Goal: Contribute content: Add original content to the website for others to see

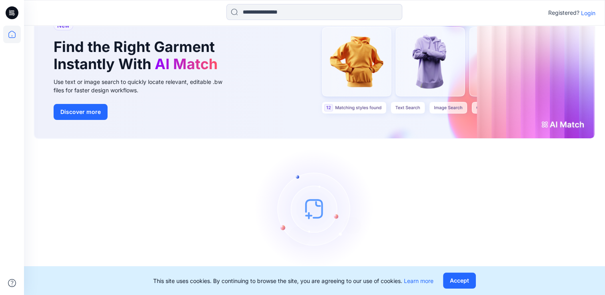
scroll to position [46, 0]
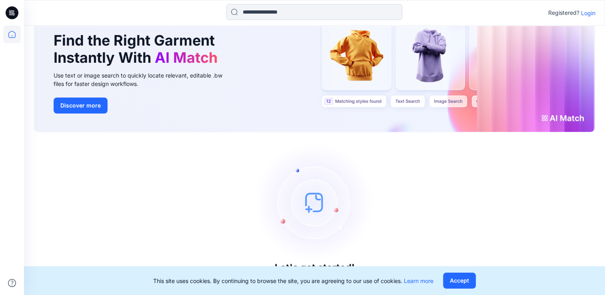
click at [588, 12] on p "Login" at bounding box center [588, 13] width 14 height 8
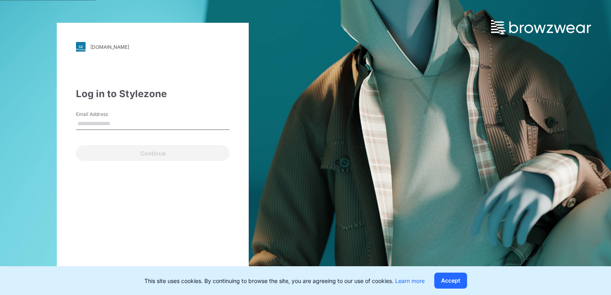
click at [99, 122] on input "Email Address" at bounding box center [153, 124] width 154 height 12
type input "**********"
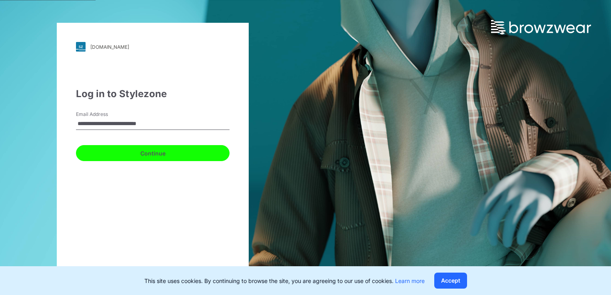
click at [124, 154] on button "Continue" at bounding box center [153, 153] width 154 height 16
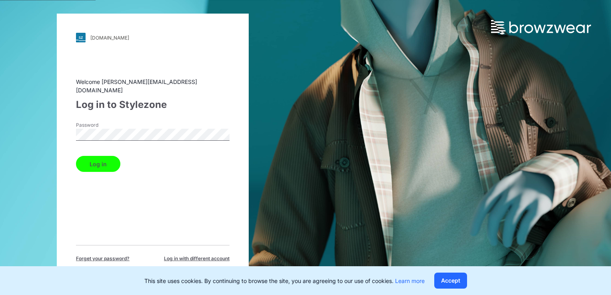
drag, startPoint x: 95, startPoint y: 157, endPoint x: 133, endPoint y: 214, distance: 69.0
click at [95, 157] on button "Log in" at bounding box center [98, 164] width 44 height 16
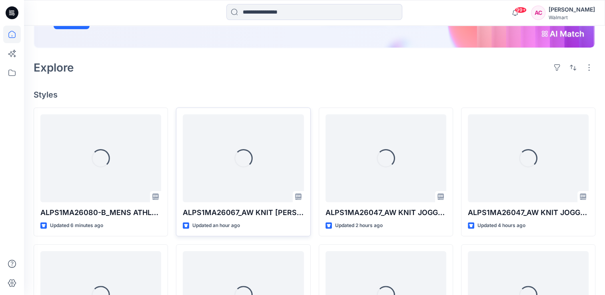
scroll to position [160, 0]
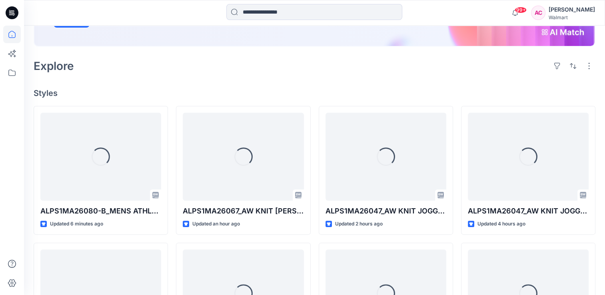
click at [128, 82] on div "Welcome back, Arunita New New Find the Right Garment Instantly With AI Match Us…" at bounding box center [314, 206] width 581 height 681
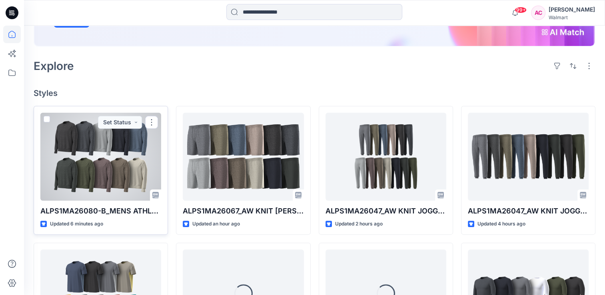
click at [99, 161] on div at bounding box center [100, 157] width 121 height 88
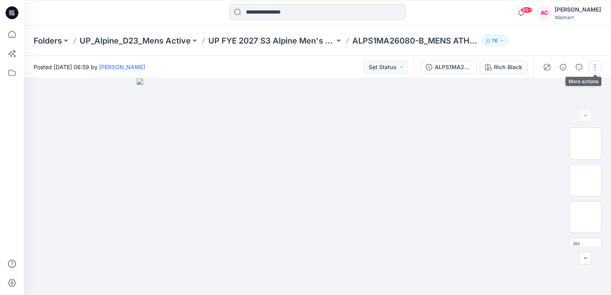
click at [595, 68] on button "button" at bounding box center [595, 67] width 13 height 13
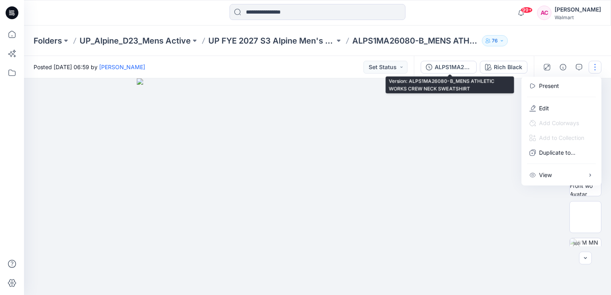
click at [453, 72] on button "ALPS1MA26080-B_MENS ATHLETIC WORKS CREW NECK SWEATSHIRT" at bounding box center [449, 67] width 56 height 13
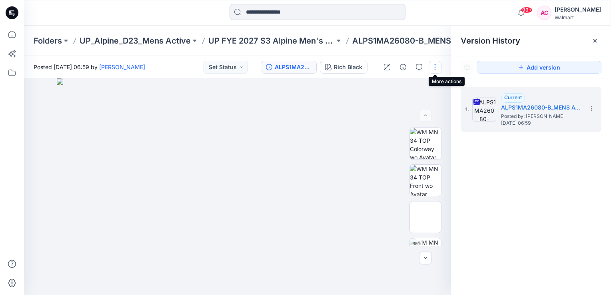
click at [435, 69] on button "button" at bounding box center [435, 67] width 13 height 13
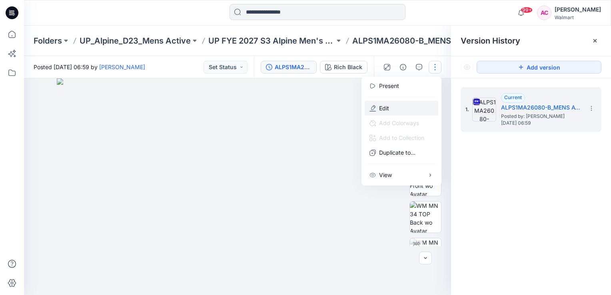
click at [381, 108] on p "Edit" at bounding box center [384, 108] width 10 height 8
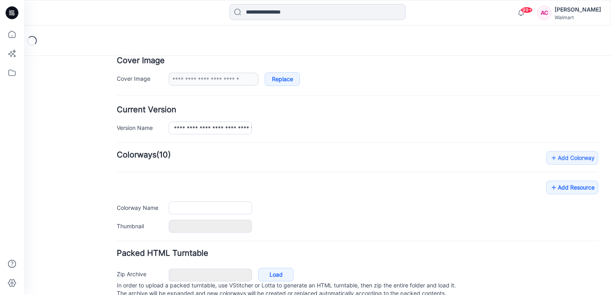
type input "**********"
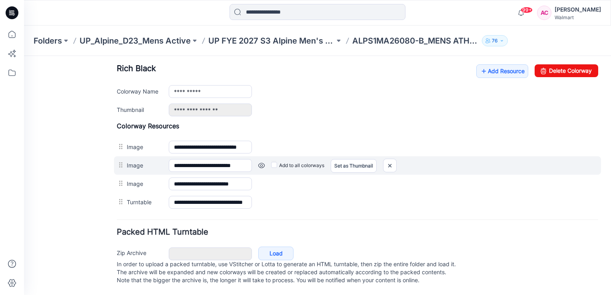
scroll to position [318, 0]
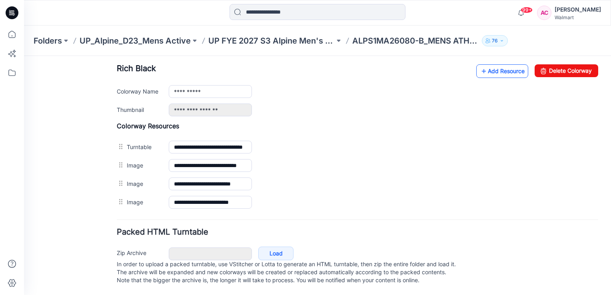
click at [494, 65] on link "Add Resource" at bounding box center [502, 71] width 52 height 14
click at [496, 66] on link "Add Resource" at bounding box center [502, 71] width 52 height 14
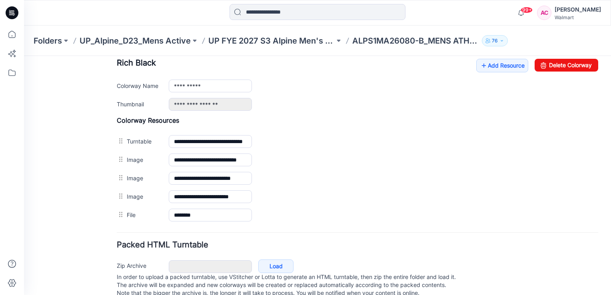
drag, startPoint x: 124, startPoint y: 215, endPoint x: 103, endPoint y: 218, distance: 21.4
click at [103, 218] on div "General Cover Image Current Version Colorways Packed Turntable" at bounding box center [72, 28] width 64 height 560
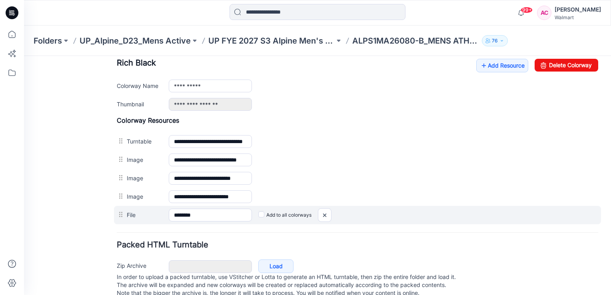
click at [129, 214] on label "File" at bounding box center [144, 214] width 34 height 9
click at [169, 214] on input "********" at bounding box center [210, 215] width 83 height 13
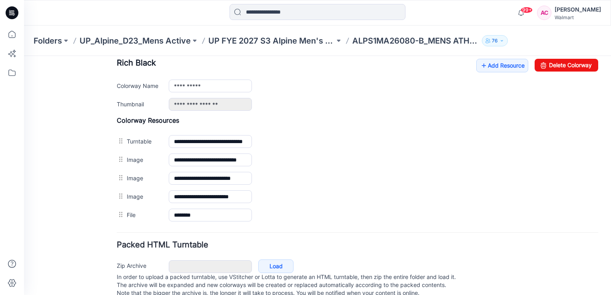
drag, startPoint x: 58, startPoint y: 216, endPoint x: 65, endPoint y: 212, distance: 7.8
click at [59, 216] on div "General Cover Image Current Version Colorways Packed Turntable" at bounding box center [72, 28] width 64 height 560
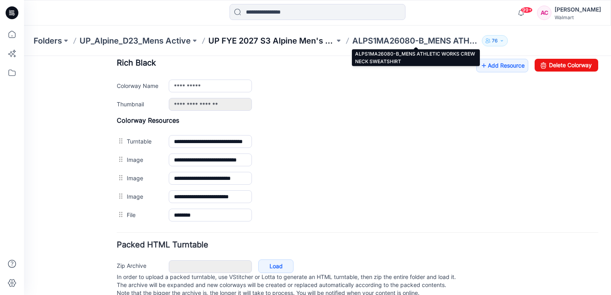
drag, startPoint x: 404, startPoint y: 38, endPoint x: 314, endPoint y: 40, distance: 90.4
click at [404, 38] on p "ALPS1MA26080-B_MENS ATHLETIC WORKS CREW NECK SWEATSHIRT" at bounding box center [415, 40] width 126 height 11
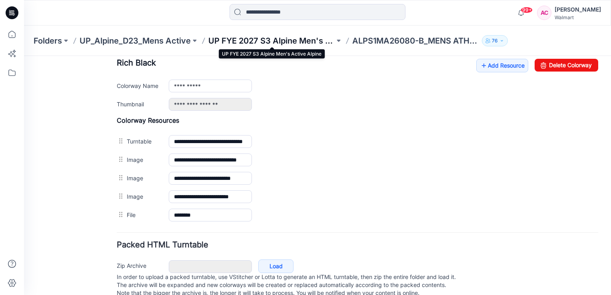
click at [296, 40] on p "UP FYE 2027 S3 Alpine Men's Active Alpine" at bounding box center [271, 40] width 126 height 11
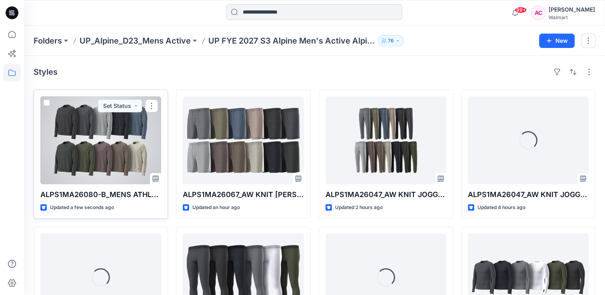
click at [107, 156] on div at bounding box center [100, 140] width 121 height 88
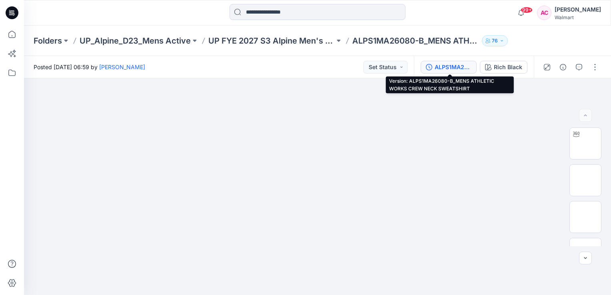
click at [460, 65] on div "ALPS1MA26080-B_MENS ATHLETIC WORKS CREW NECK SWEATSHIRT" at bounding box center [453, 67] width 37 height 9
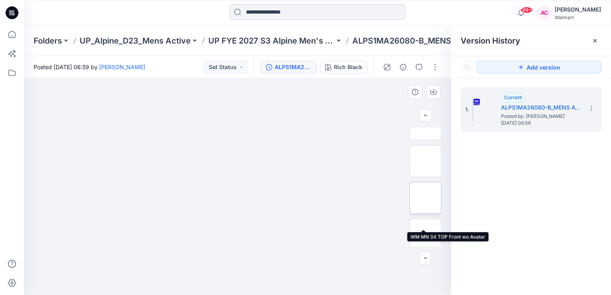
scroll to position [97, 0]
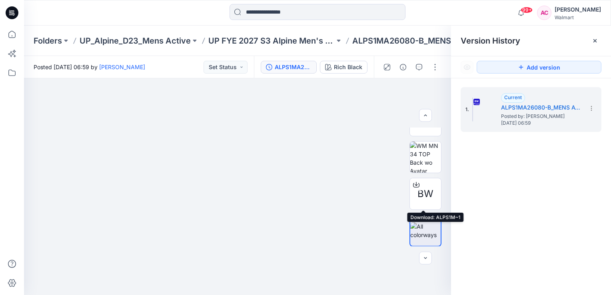
drag, startPoint x: 413, startPoint y: 185, endPoint x: 531, endPoint y: 204, distance: 119.1
click at [531, 204] on div "1. Current ALPS1MA26080-B_MENS ATHLETIC WORKS CREW NECK SWEATSHIRT Posted by: A…" at bounding box center [531, 192] width 160 height 228
drag, startPoint x: 591, startPoint y: 108, endPoint x: 530, endPoint y: 270, distance: 173.5
click at [530, 270] on div "1. Current ALPS1MA26080-B_MENS ATHLETIC WORKS CREW NECK SWEATSHIRT Posted by: A…" at bounding box center [531, 192] width 160 height 228
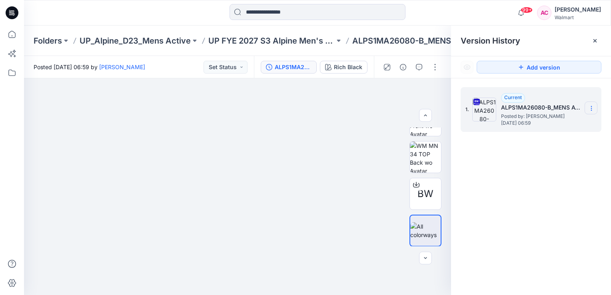
click at [590, 108] on icon at bounding box center [591, 108] width 6 height 6
drag, startPoint x: 509, startPoint y: 207, endPoint x: 447, endPoint y: 234, distance: 66.8
click at [509, 207] on div "1. Current ALPS1MA26080-B_MENS ATHLETIC WORKS CREW NECK SWEATSHIRT Posted by: A…" at bounding box center [531, 192] width 160 height 228
drag, startPoint x: 413, startPoint y: 184, endPoint x: 517, endPoint y: 220, distance: 110.0
click at [517, 220] on div "1. Current ALPS1MA26080-B_MENS ATHLETIC WORKS CREW NECK SWEATSHIRT Posted by: A…" at bounding box center [531, 192] width 160 height 228
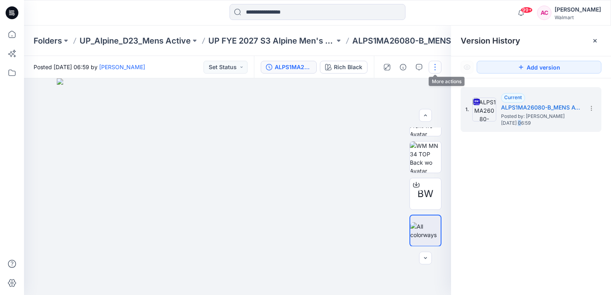
click at [435, 70] on button "button" at bounding box center [435, 67] width 13 height 13
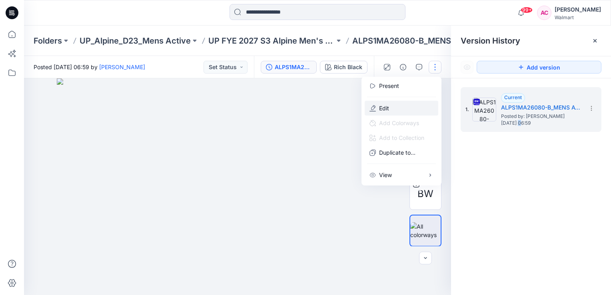
click at [384, 106] on p "Edit" at bounding box center [384, 108] width 10 height 8
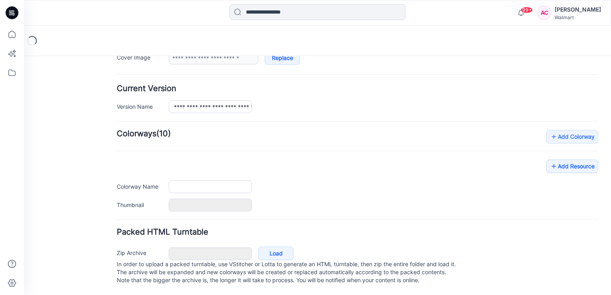
type input "**********"
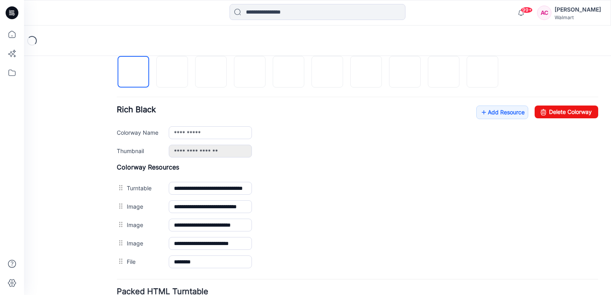
scroll to position [256, 0]
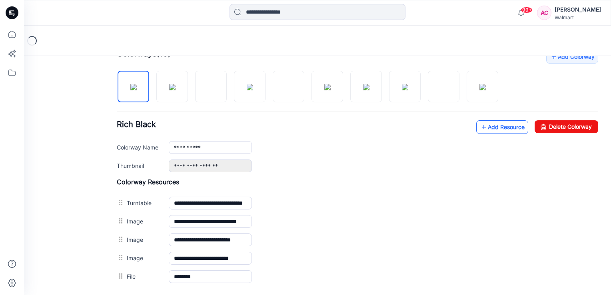
click at [502, 127] on link "Add Resource" at bounding box center [502, 127] width 52 height 14
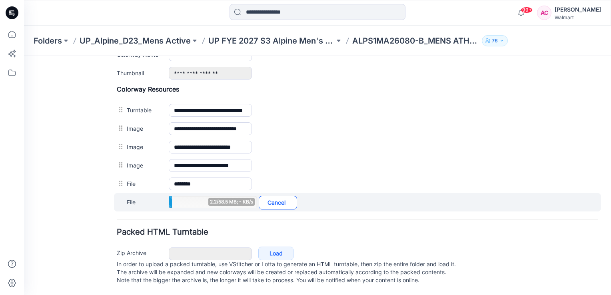
scroll to position [354, 0]
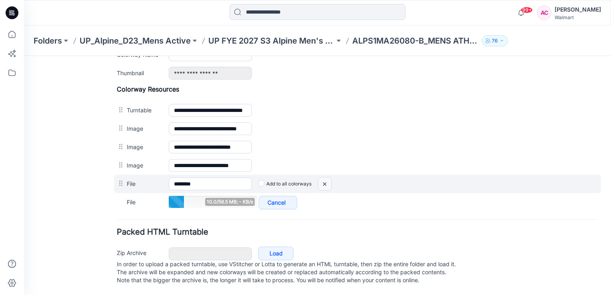
click at [324, 178] on img at bounding box center [324, 184] width 13 height 13
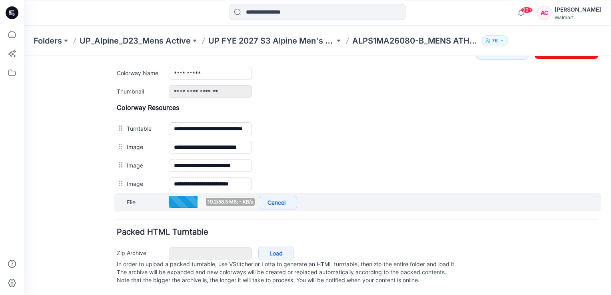
scroll to position [318, 0]
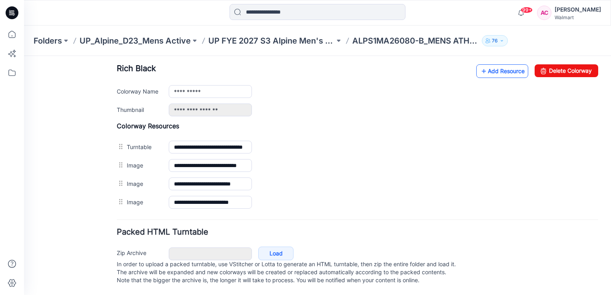
click at [503, 64] on link "Add Resource" at bounding box center [502, 71] width 52 height 14
click at [507, 64] on link "Add Resource" at bounding box center [502, 71] width 52 height 14
click at [61, 206] on div "General Cover Image Current Version Colorways Packed Turntable" at bounding box center [72, 24] width 64 height 541
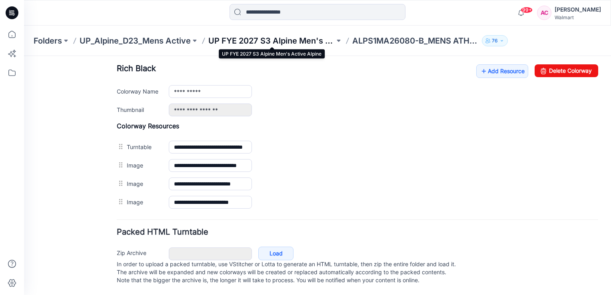
click at [308, 39] on p "UP FYE 2027 S3 Alpine Men's Active Alpine" at bounding box center [271, 40] width 126 height 11
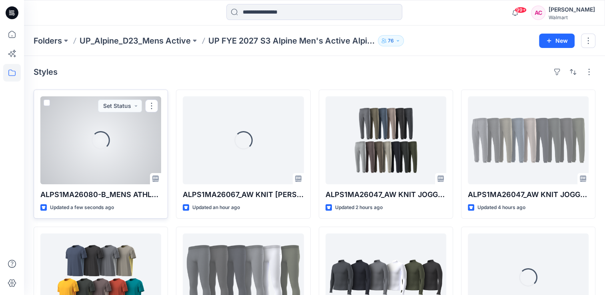
click at [82, 157] on div "Loading..." at bounding box center [100, 140] width 121 height 88
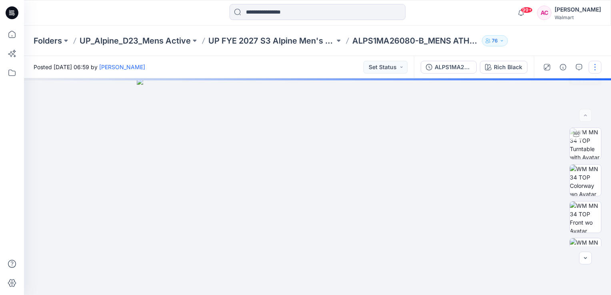
click at [597, 68] on button "button" at bounding box center [595, 67] width 13 height 13
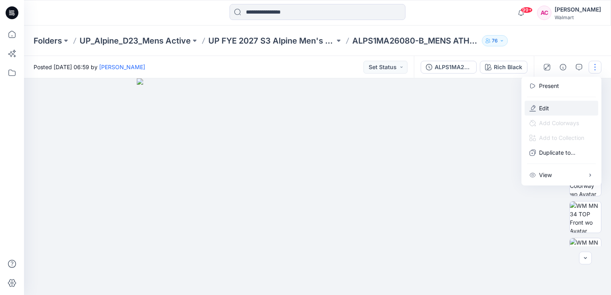
click at [543, 108] on p "Edit" at bounding box center [544, 108] width 10 height 8
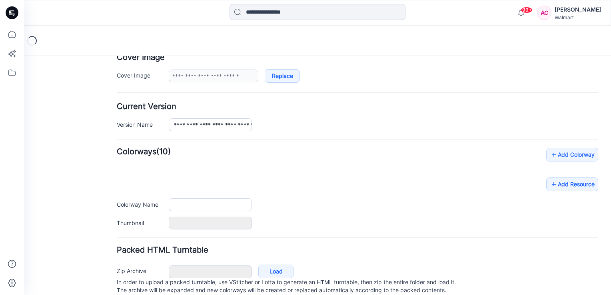
type input "**********"
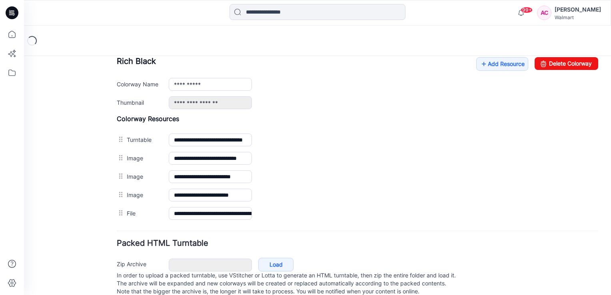
scroll to position [320, 0]
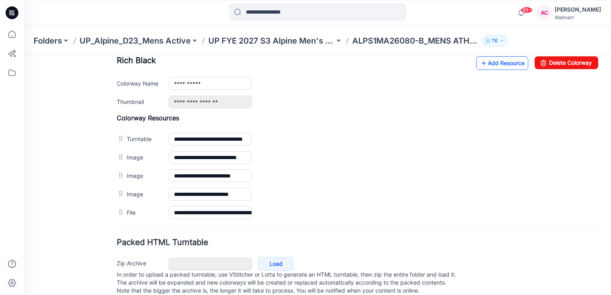
click at [501, 62] on link "Add Resource" at bounding box center [502, 63] width 52 height 14
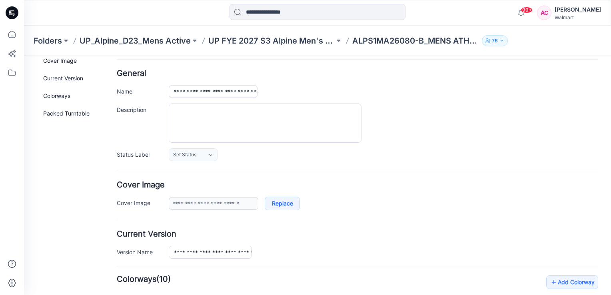
scroll to position [0, 0]
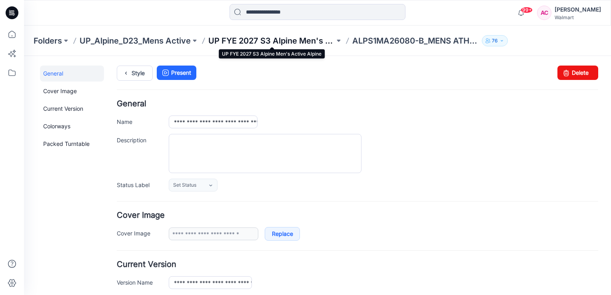
click at [296, 38] on p "UP FYE 2027 S3 Alpine Men's Active Alpine" at bounding box center [271, 40] width 126 height 11
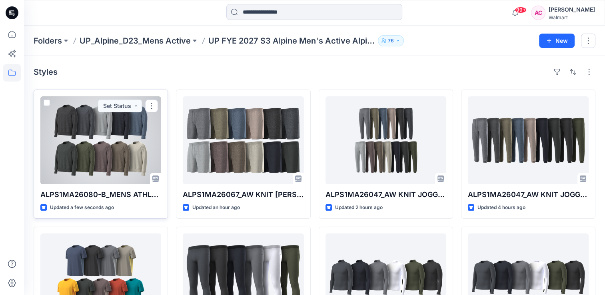
click at [78, 148] on div at bounding box center [100, 140] width 121 height 88
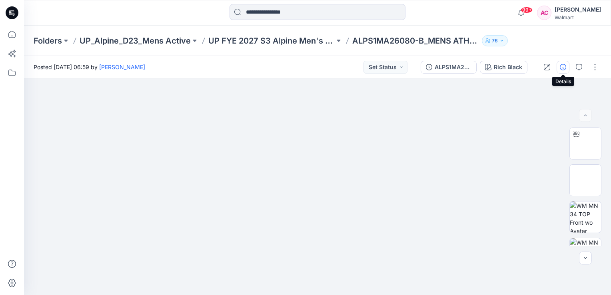
click at [562, 67] on icon "button" at bounding box center [563, 67] width 6 height 6
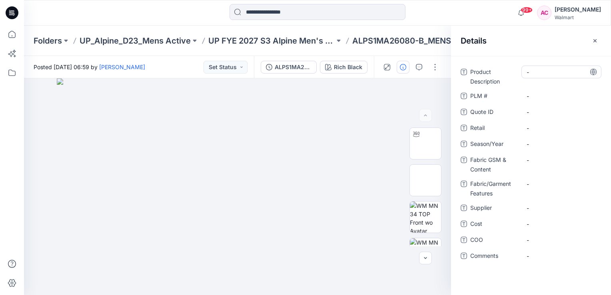
click at [537, 74] on Description "-" at bounding box center [562, 72] width 70 height 8
click at [541, 73] on Description "-" at bounding box center [562, 72] width 70 height 8
type textarea "**********"
click at [533, 143] on div "-" at bounding box center [561, 144] width 80 height 13
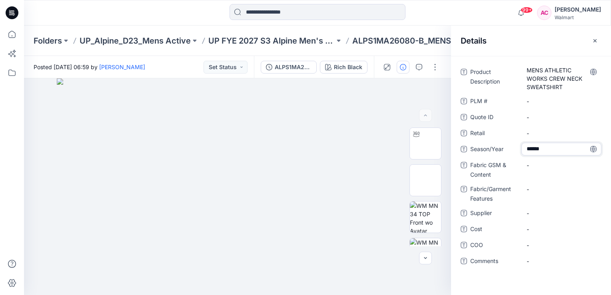
type textarea "*******"
click at [535, 167] on Content "-" at bounding box center [562, 165] width 70 height 8
click at [537, 164] on Content "-" at bounding box center [562, 165] width 70 height 8
type textarea "**********"
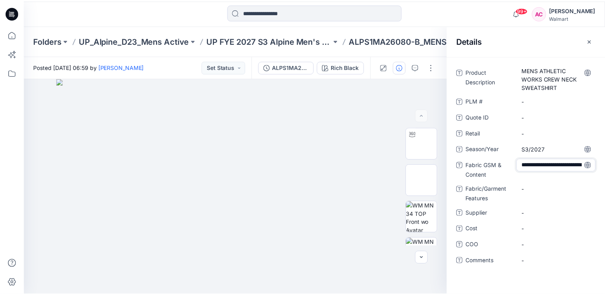
scroll to position [30, 0]
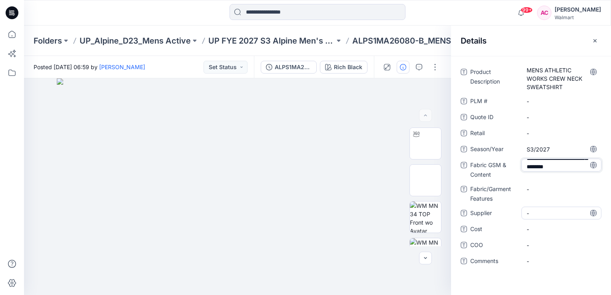
click at [535, 210] on div "**********" at bounding box center [531, 172] width 141 height 212
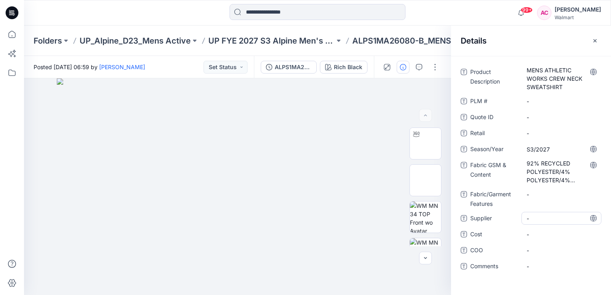
click at [538, 217] on span "-" at bounding box center [562, 218] width 70 height 8
type textarea "**********"
click at [465, 277] on div "**********" at bounding box center [531, 174] width 141 height 217
click at [595, 39] on icon "button" at bounding box center [595, 41] width 6 height 6
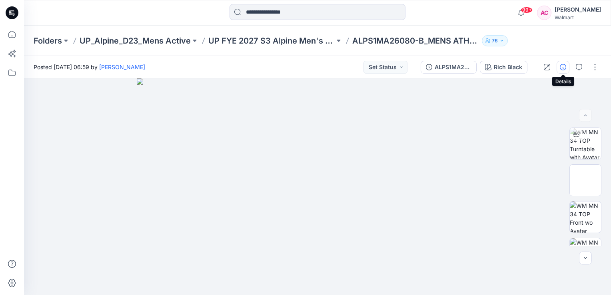
click at [563, 70] on button "button" at bounding box center [563, 67] width 13 height 13
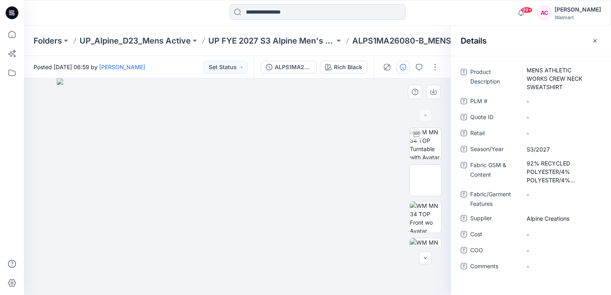
click at [451, 282] on div at bounding box center [237, 186] width 427 height 217
click at [460, 282] on div "Product Description MENS ATHLETIC WORKS CREW NECK SWEATSHIRT PLM # - Quote ID -…" at bounding box center [531, 175] width 160 height 239
click at [591, 41] on button "button" at bounding box center [595, 40] width 13 height 13
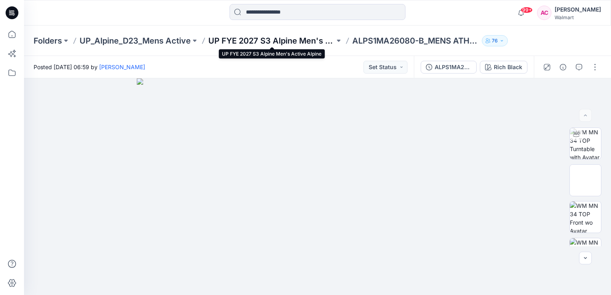
click at [279, 38] on p "UP FYE 2027 S3 Alpine Men's Active Alpine" at bounding box center [271, 40] width 126 height 11
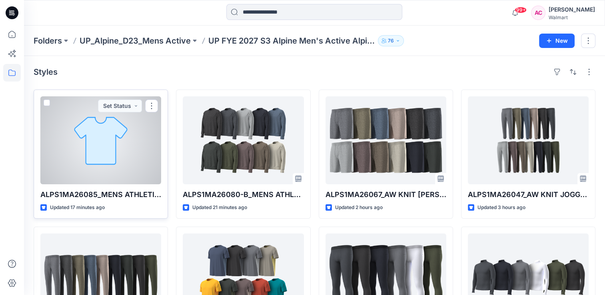
click at [101, 149] on div at bounding box center [100, 140] width 121 height 88
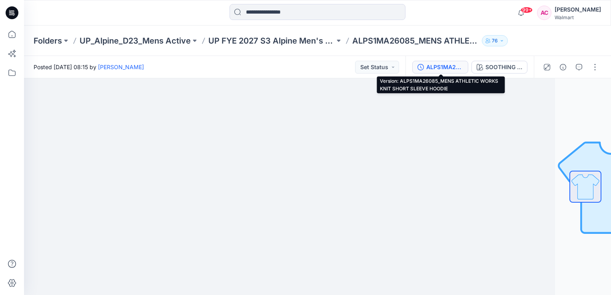
click at [431, 64] on div "ALPS1MA26085_MENS ATHLETIC WORKS KNIT SHORT SLEEVE HOODIE" at bounding box center [444, 67] width 37 height 9
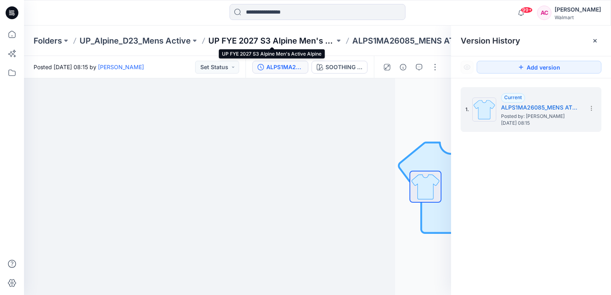
click at [261, 36] on p "UP FYE 2027 S3 Alpine Men's Active Alpine" at bounding box center [271, 40] width 126 height 11
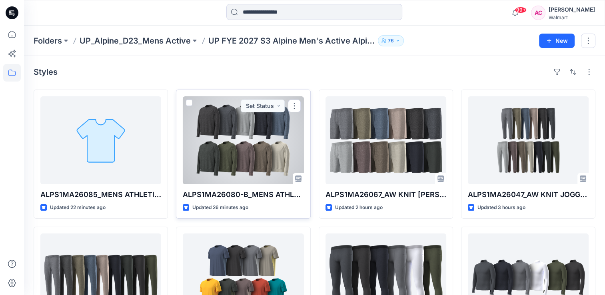
click at [225, 157] on div at bounding box center [243, 140] width 121 height 88
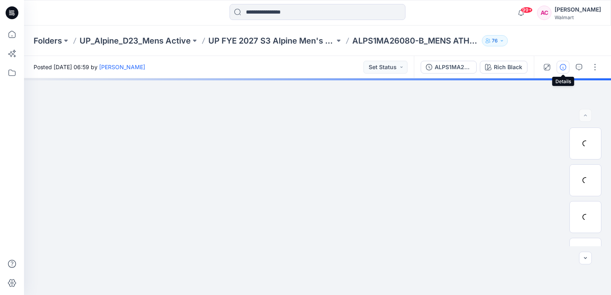
click at [563, 72] on button "button" at bounding box center [563, 67] width 13 height 13
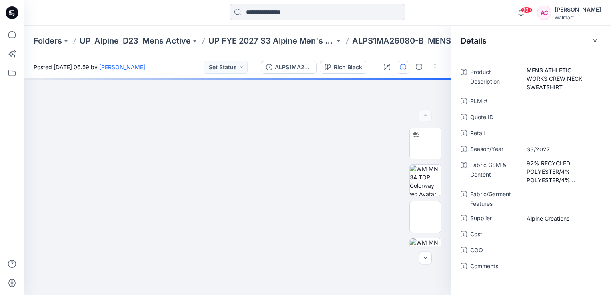
click at [473, 280] on div "Product Description MENS ATHLETIC WORKS CREW NECK SWEATSHIRT PLM # - Quote ID -…" at bounding box center [531, 174] width 141 height 217
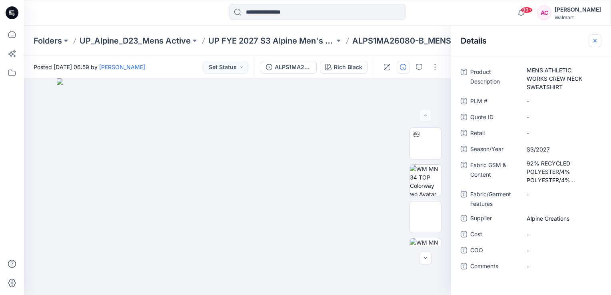
click at [596, 42] on icon "button" at bounding box center [595, 41] width 6 height 6
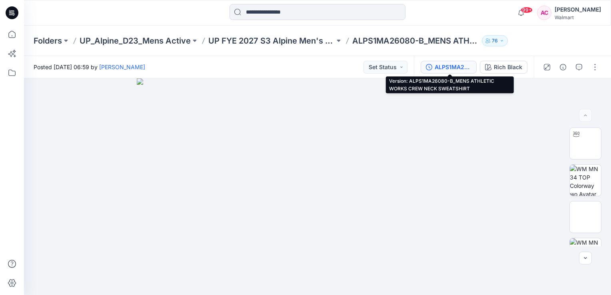
click at [452, 66] on div "ALPS1MA26080-B_MENS ATHLETIC WORKS CREW NECK SWEATSHIRT" at bounding box center [453, 67] width 37 height 9
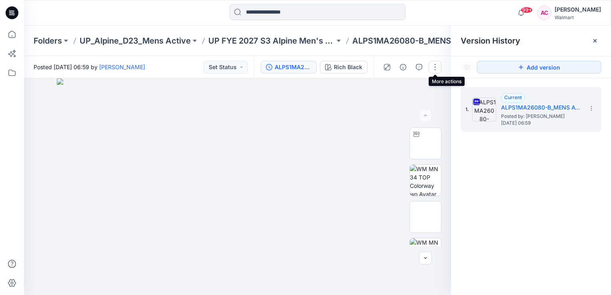
click at [435, 65] on button "button" at bounding box center [435, 67] width 13 height 13
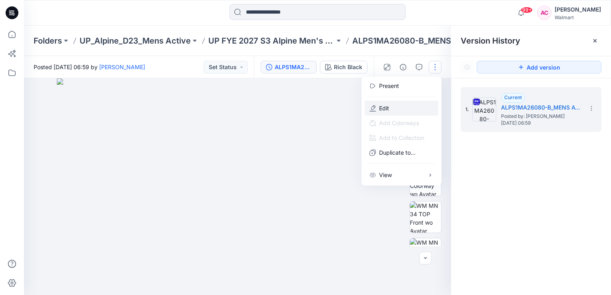
click at [387, 108] on p "Edit" at bounding box center [384, 108] width 10 height 8
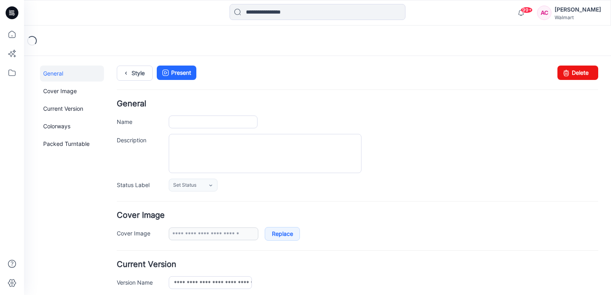
type input "**********"
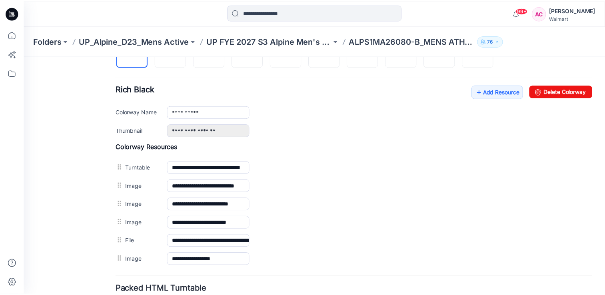
scroll to position [295, 0]
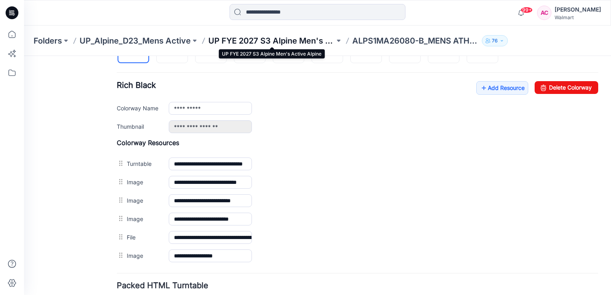
click at [295, 39] on p "UP FYE 2027 S3 Alpine Men's Active Alpine" at bounding box center [271, 40] width 126 height 11
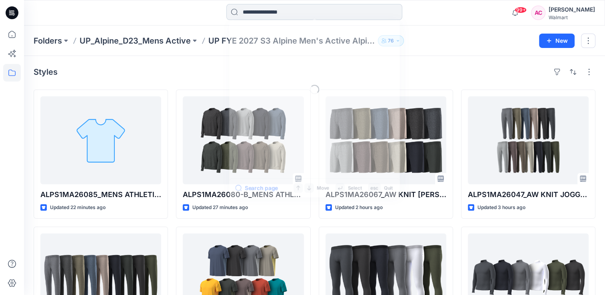
click at [287, 14] on input at bounding box center [314, 12] width 176 height 16
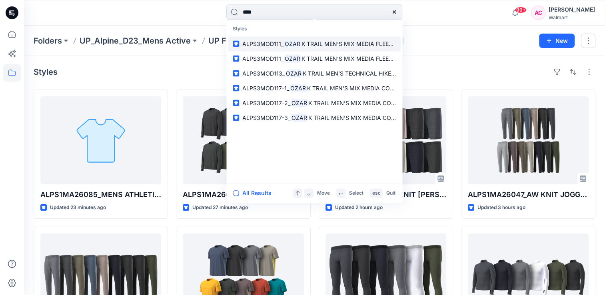
type input "****"
click at [312, 49] on link "ALPS3MOD111_ OZAR K TRAIL MEN’S MIX MEDIA FLEECE FULL ZIP" at bounding box center [314, 43] width 173 height 15
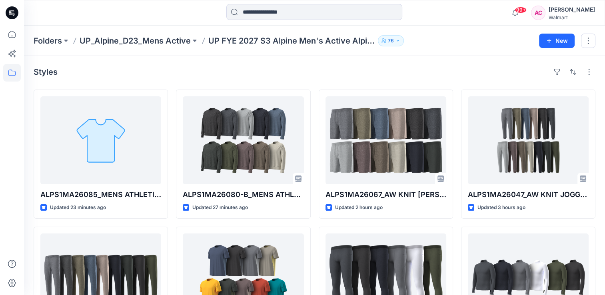
click at [234, 68] on div "Styles" at bounding box center [315, 72] width 562 height 13
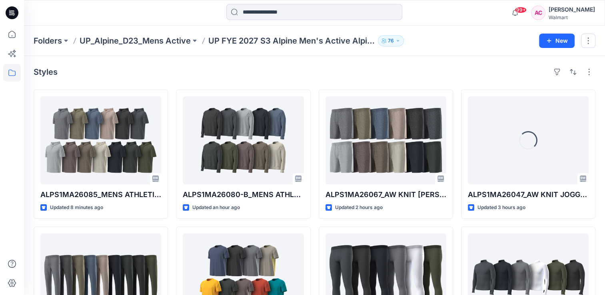
click at [137, 70] on div "Styles" at bounding box center [315, 72] width 562 height 13
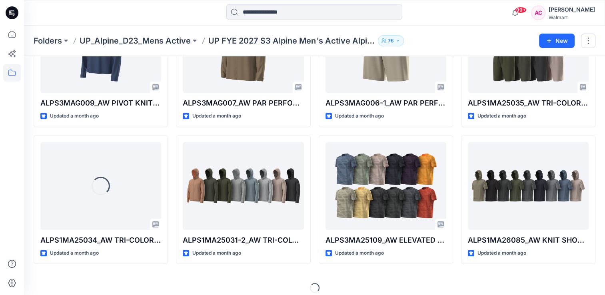
scroll to position [645, 0]
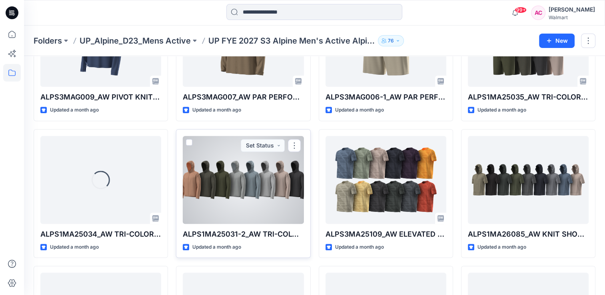
click at [235, 186] on div at bounding box center [243, 180] width 121 height 88
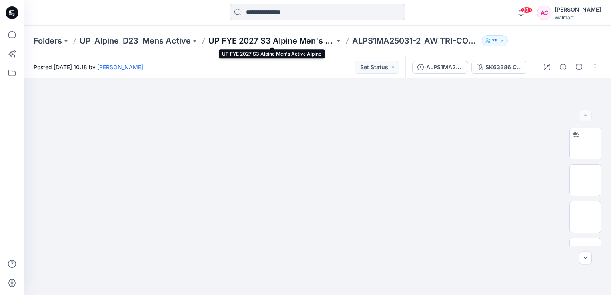
click at [279, 40] on p "UP FYE 2027 S3 Alpine Men's Active Alpine" at bounding box center [271, 40] width 126 height 11
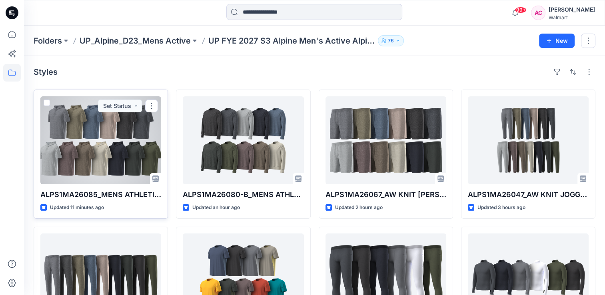
click at [85, 149] on div at bounding box center [100, 140] width 121 height 88
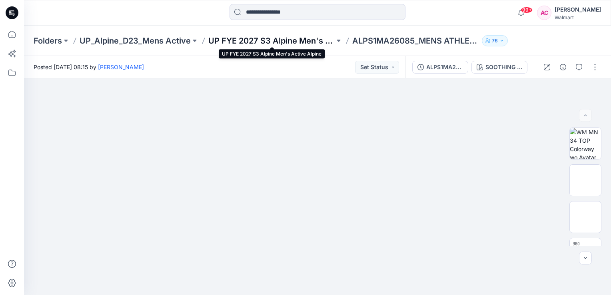
click at [311, 40] on p "UP FYE 2027 S3 Alpine Men's Active Alpine" at bounding box center [271, 40] width 126 height 11
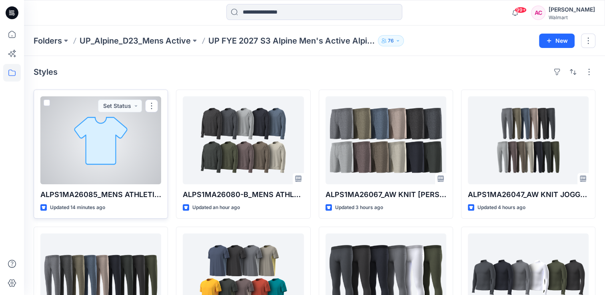
click at [110, 156] on div at bounding box center [100, 140] width 121 height 88
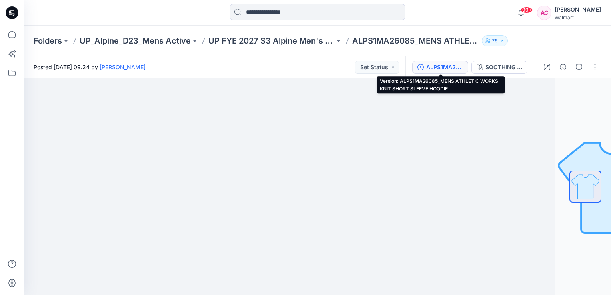
click at [447, 64] on div "ALPS1MA26085_MENS ATHLETIC WORKS KNIT SHORT SLEEVE HOODIE" at bounding box center [444, 67] width 37 height 9
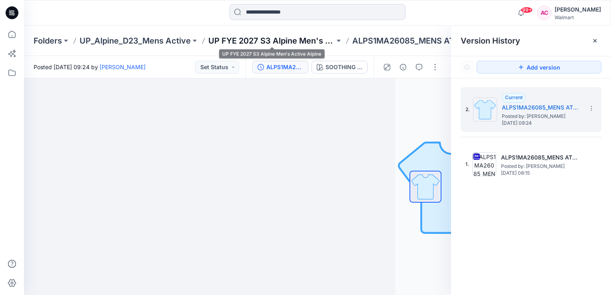
click at [285, 37] on p "UP FYE 2027 S3 Alpine Men's Active Alpine" at bounding box center [271, 40] width 126 height 11
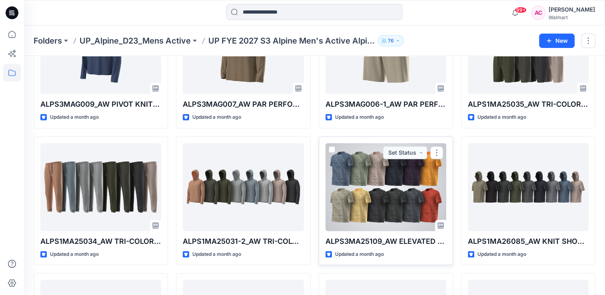
scroll to position [645, 0]
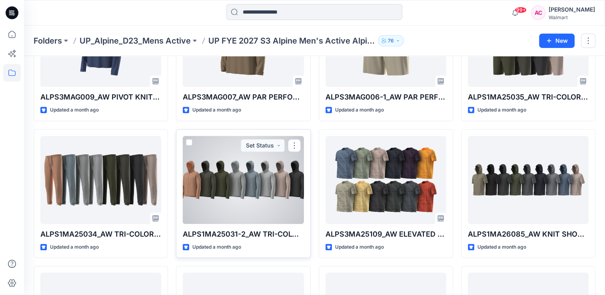
click at [262, 189] on div at bounding box center [243, 180] width 121 height 88
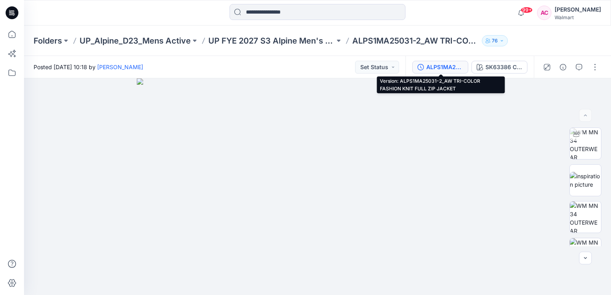
click at [435, 66] on div "ALPS1MA25031-2_AW TRI-COLOR FASHION KNIT FULL ZIP JACKET" at bounding box center [444, 67] width 37 height 9
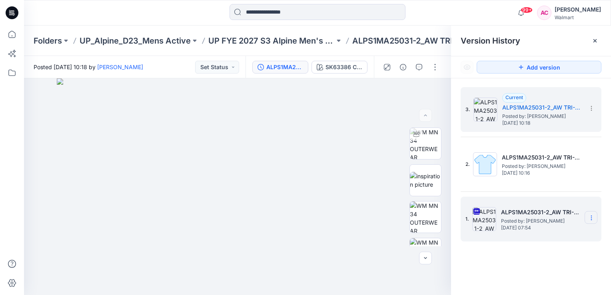
click at [592, 217] on icon at bounding box center [591, 218] width 6 height 6
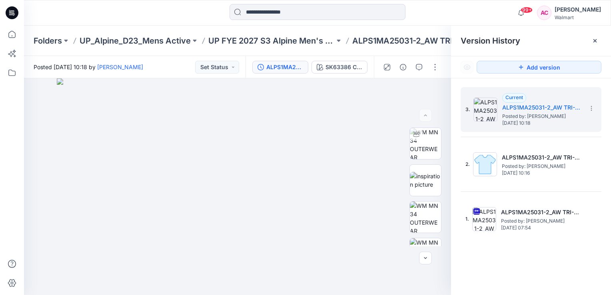
click at [467, 264] on div "3. Current ALPS1MA25031-2_AW TRI-COLOR FASHION KNIT FULL ZIP JACKET Posted by: …" at bounding box center [531, 192] width 160 height 228
click at [593, 107] on icon at bounding box center [591, 108] width 6 height 6
click at [480, 266] on div "3. Current ALPS1MA25031-2_AW TRI-COLOR FASHION KNIT FULL ZIP JACKET Posted by: …" at bounding box center [531, 192] width 160 height 228
click at [437, 67] on button "button" at bounding box center [435, 67] width 13 height 13
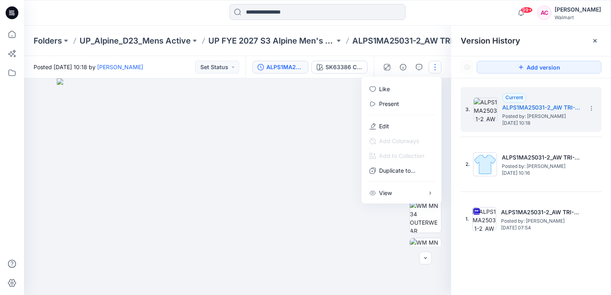
click at [500, 21] on div "99+ Notifications Your style ALPS1MA26085_MENS ATHLETIC WORKS KNIT SHORT SLEEVE…" at bounding box center [317, 13] width 587 height 18
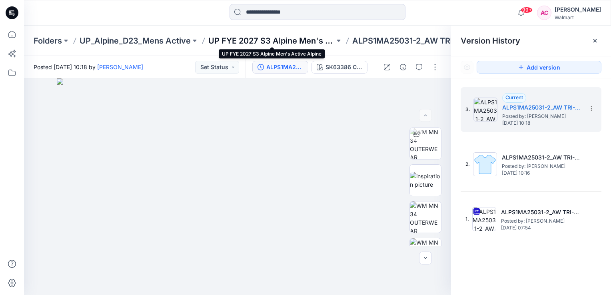
click at [270, 39] on p "UP FYE 2027 S3 Alpine Men's Active Alpine" at bounding box center [271, 40] width 126 height 11
